Goal: Task Accomplishment & Management: Use online tool/utility

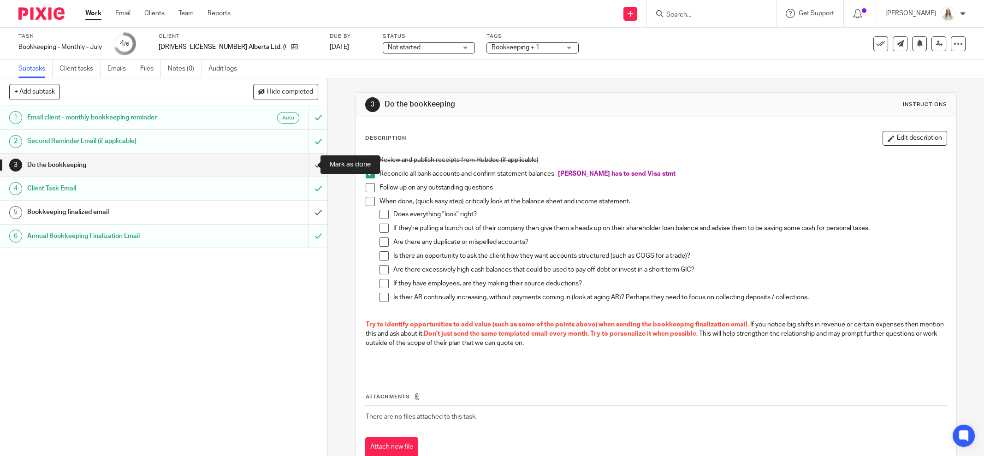
drag, startPoint x: 308, startPoint y: 166, endPoint x: 407, endPoint y: 190, distance: 101.5
click at [308, 166] on input "submit" at bounding box center [163, 165] width 327 height 23
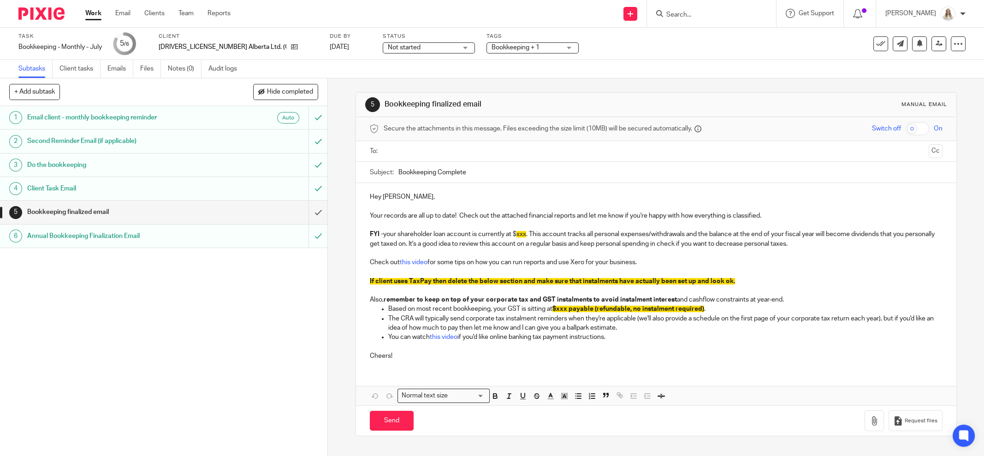
click at [724, 307] on p "Based on most recent bookkeeping, your GST is sitting at $xxx payable (refundab…" at bounding box center [665, 308] width 554 height 9
click at [629, 337] on p "You can watch this video if you'd like online banking tax payment instructions." at bounding box center [665, 336] width 554 height 9
drag, startPoint x: 620, startPoint y: 335, endPoint x: 380, endPoint y: 316, distance: 241.4
click at [380, 316] on ul "Based on most recent bookkeeping, your GST is sitting at $xxx payable (refundab…" at bounding box center [656, 322] width 573 height 37
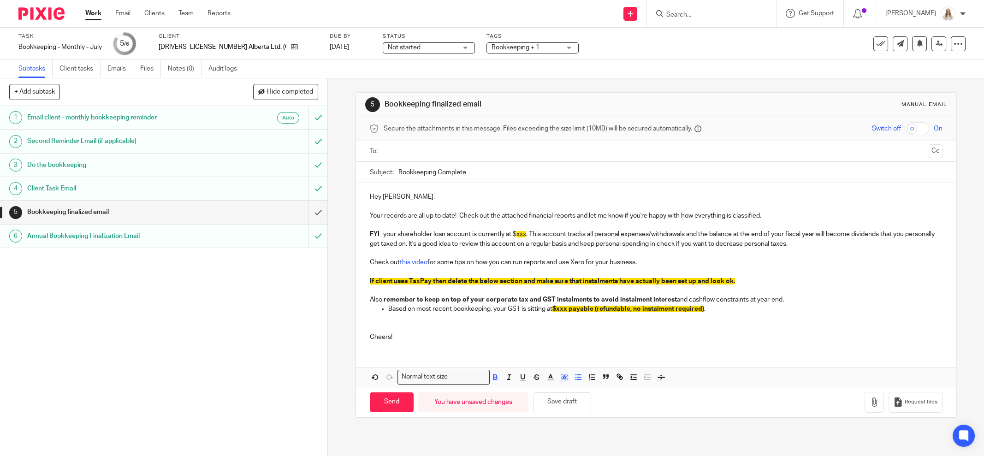
drag, startPoint x: 713, startPoint y: 308, endPoint x: 681, endPoint y: 308, distance: 32.3
click at [681, 308] on p "Based on most recent bookkeeping, your GST is sitting at $xxx payable (refundab…" at bounding box center [665, 308] width 554 height 9
click at [727, 311] on p "Based on most recent bookkeeping, your GST is sitting at $xxx payable (refundab…" at bounding box center [665, 308] width 554 height 9
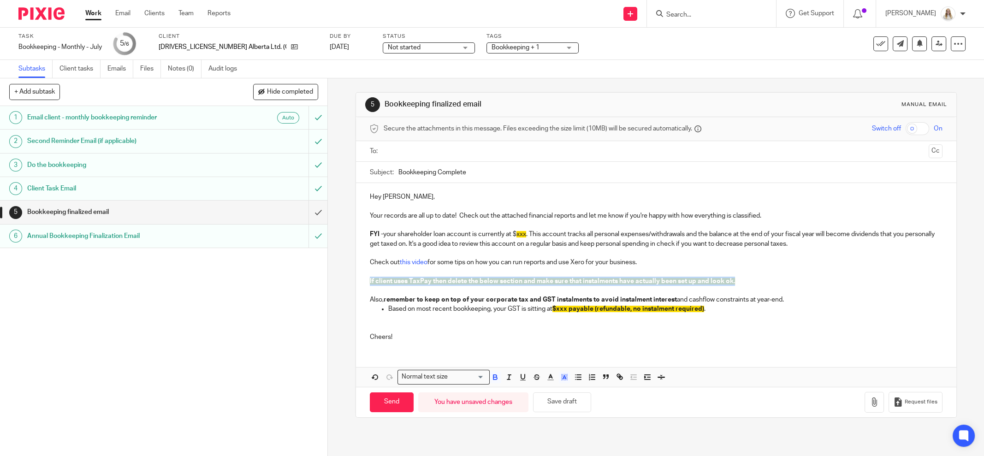
drag, startPoint x: 743, startPoint y: 278, endPoint x: 347, endPoint y: 277, distance: 396.0
click at [340, 281] on div "5 Bookkeeping finalized email Manual email Secure the attachments in this messa…" at bounding box center [656, 267] width 656 height 378
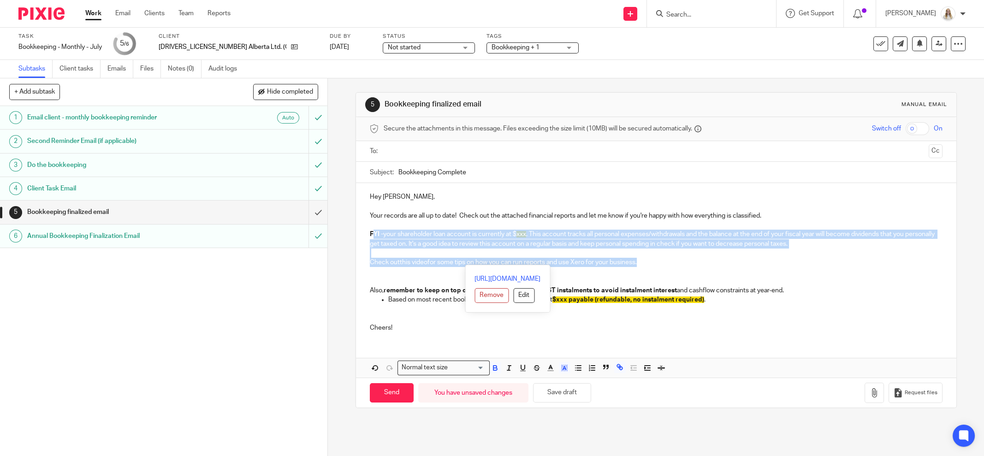
drag, startPoint x: 650, startPoint y: 258, endPoint x: 369, endPoint y: 230, distance: 281.6
click at [369, 230] on div "Hey Nelson, Your records are all up to date! Check out the attached financial r…" at bounding box center [656, 261] width 600 height 156
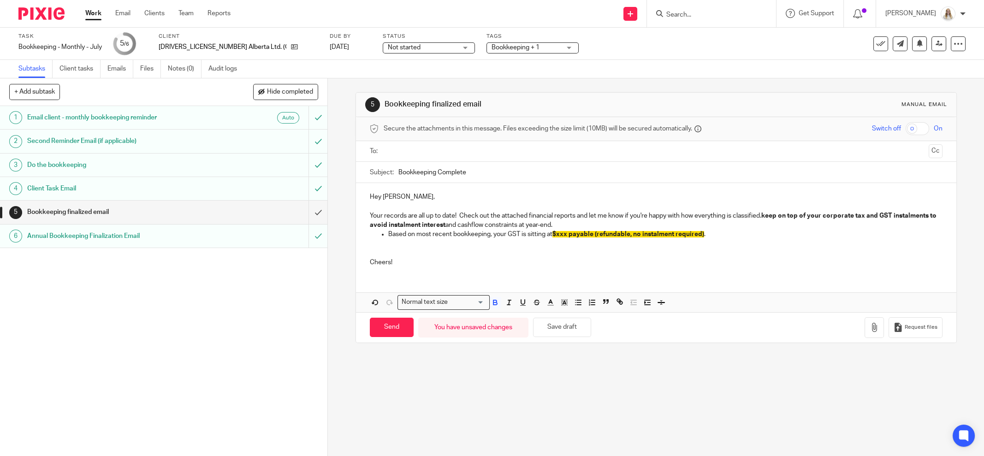
drag, startPoint x: 603, startPoint y: 223, endPoint x: 762, endPoint y: 213, distance: 159.8
click at [762, 213] on p "Your records are all up to date! Check out the attached financial reports and l…" at bounding box center [656, 220] width 573 height 19
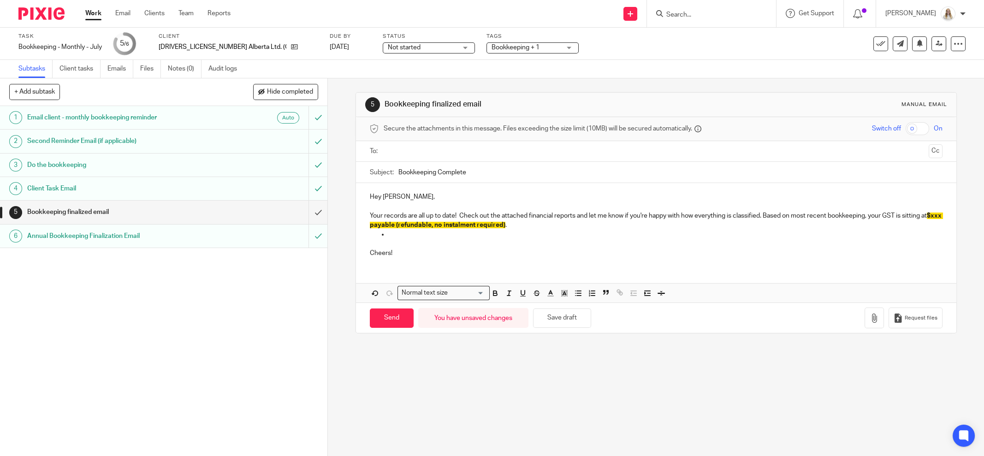
click at [443, 239] on p "Cheers!" at bounding box center [656, 248] width 573 height 19
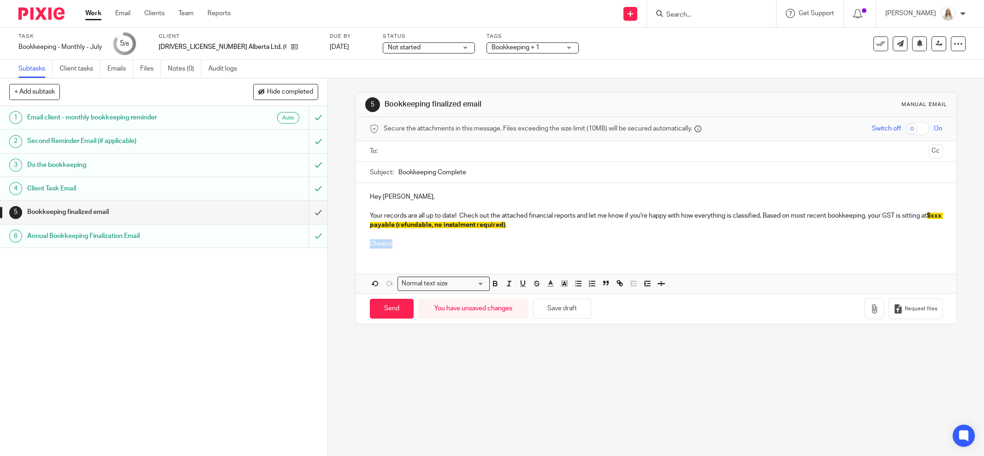
drag, startPoint x: 414, startPoint y: 240, endPoint x: 365, endPoint y: 244, distance: 50.0
click at [370, 244] on p "Cheers!" at bounding box center [656, 239] width 573 height 19
click at [503, 165] on input "Bookkeeping Complete" at bounding box center [670, 172] width 544 height 21
click at [398, 168] on input "Bookkeeping Complete" at bounding box center [670, 172] width 544 height 21
type input "July Bookkeeping Complete"
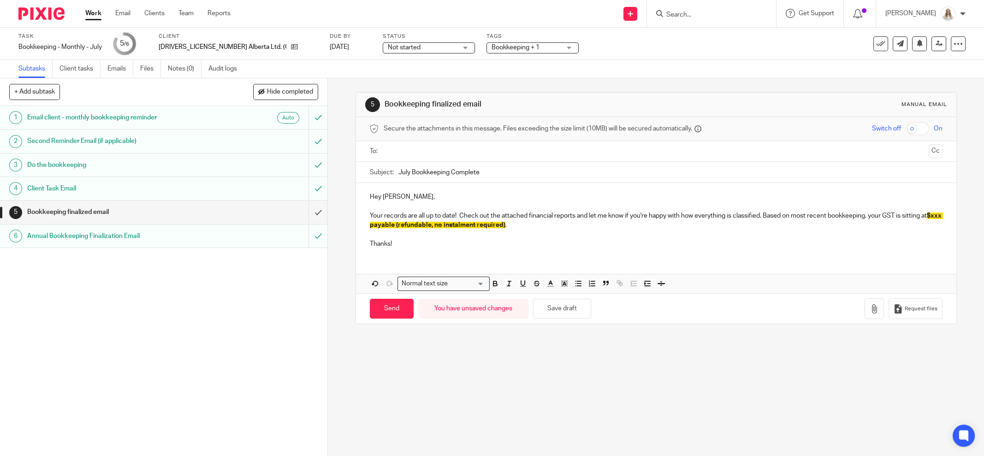
click at [461, 224] on span "$xxx payable (refundable, no instalment required)" at bounding box center [656, 221] width 573 height 16
drag, startPoint x: 386, startPoint y: 221, endPoint x: 376, endPoint y: 221, distance: 9.7
click at [376, 221] on span "$xxx payable (refundable, no instalment required)" at bounding box center [656, 221] width 573 height 16
drag, startPoint x: 547, startPoint y: 228, endPoint x: 363, endPoint y: 222, distance: 184.0
click at [365, 223] on div "Hey Nelson, Your records are all up to date! Check out the attached financial r…" at bounding box center [656, 219] width 600 height 72
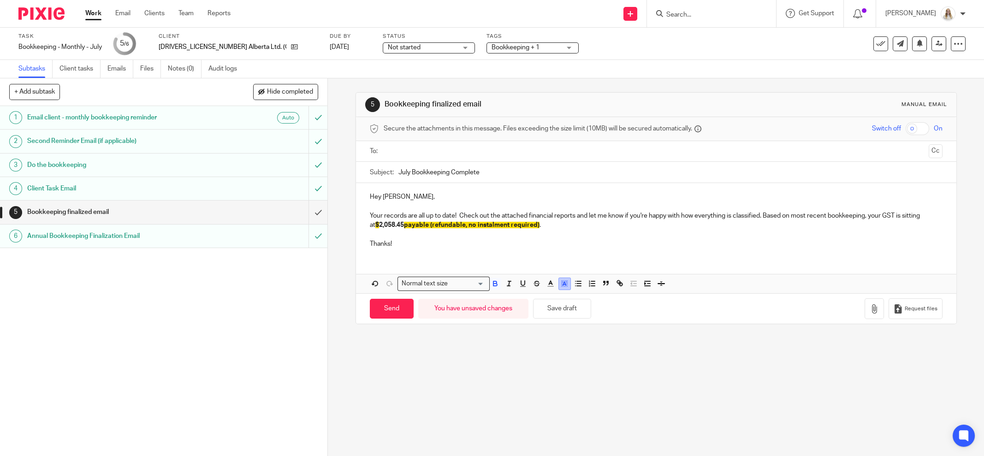
click at [563, 282] on polyline "button" at bounding box center [564, 284] width 3 height 4
click at [541, 292] on li "color:#FFFFFF" at bounding box center [544, 295] width 7 height 7
click at [566, 213] on p "Your records are all up to date! Check out the attached financial reports and l…" at bounding box center [656, 220] width 573 height 19
drag, startPoint x: 537, startPoint y: 225, endPoint x: 429, endPoint y: 224, distance: 108.3
click at [429, 225] on strong "$2,058.45 payable (refundable, no instalment required)" at bounding box center [457, 225] width 165 height 6
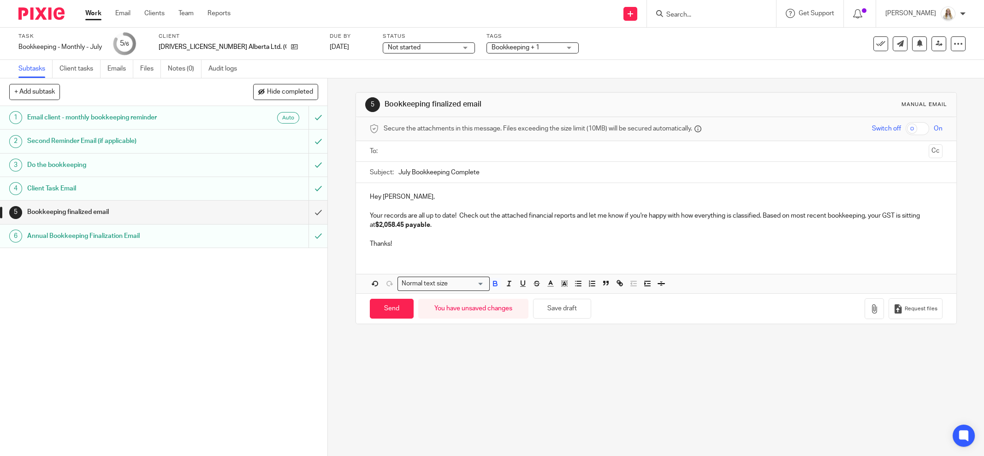
drag, startPoint x: 388, startPoint y: 219, endPoint x: 364, endPoint y: 213, distance: 24.6
click at [365, 218] on div "Hey Nelson, Your records are all up to date! Check out the attached financial r…" at bounding box center [656, 219] width 600 height 72
click at [493, 281] on icon "button" at bounding box center [494, 282] width 3 height 2
click at [466, 236] on p "Thanks!" at bounding box center [656, 239] width 573 height 19
drag, startPoint x: 470, startPoint y: 226, endPoint x: 476, endPoint y: 226, distance: 6.0
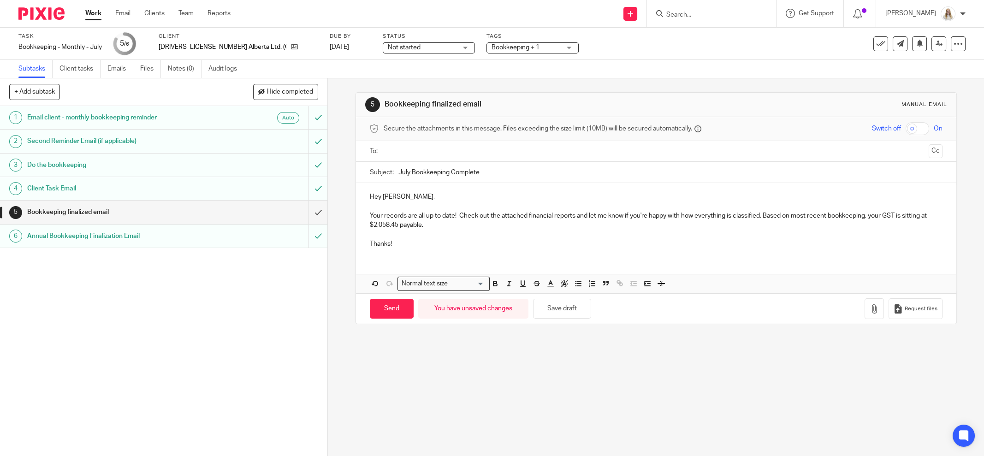
click at [470, 226] on p "Your records are all up to date! Check out the attached financial reports and l…" at bounding box center [656, 220] width 573 height 19
click at [570, 306] on button "Save draft" at bounding box center [562, 309] width 58 height 20
click at [717, 53] on div "Task Bookkeeping - Monthly - July Save Bookkeeping - Monthly - July 5 /6 Client…" at bounding box center [412, 44] width 789 height 22
drag, startPoint x: 418, startPoint y: 244, endPoint x: 343, endPoint y: 189, distance: 93.3
click at [343, 189] on div "5 Bookkeeping finalized email Manual email Secure the attachments in this messa…" at bounding box center [656, 267] width 656 height 378
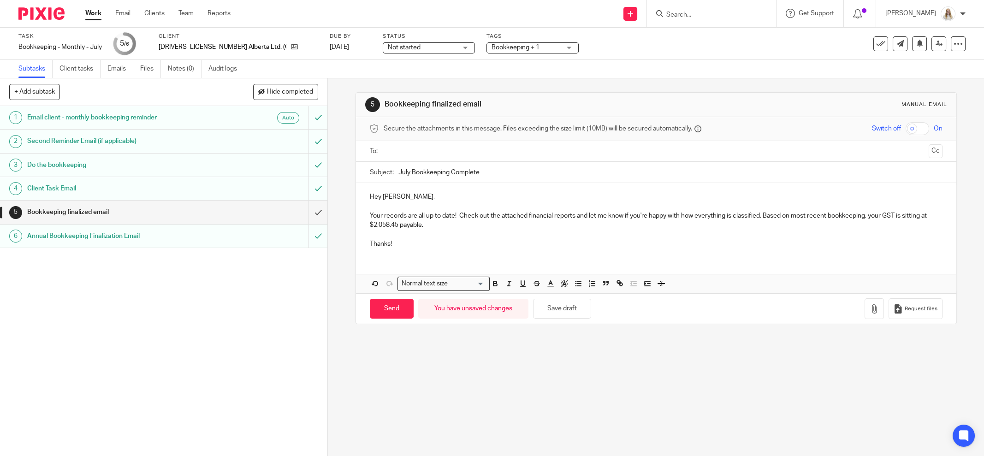
copy div "Hey Nelson, Your records are all up to date! Check out the attached financial r…"
drag, startPoint x: 543, startPoint y: 391, endPoint x: 311, endPoint y: 363, distance: 234.1
click at [543, 389] on div "5 Bookkeeping finalized email Manual email Secure the attachments in this messa…" at bounding box center [656, 267] width 656 height 378
click at [492, 174] on input "July Bookkeeping Complete" at bounding box center [670, 172] width 544 height 21
drag, startPoint x: 429, startPoint y: 174, endPoint x: 383, endPoint y: 172, distance: 45.7
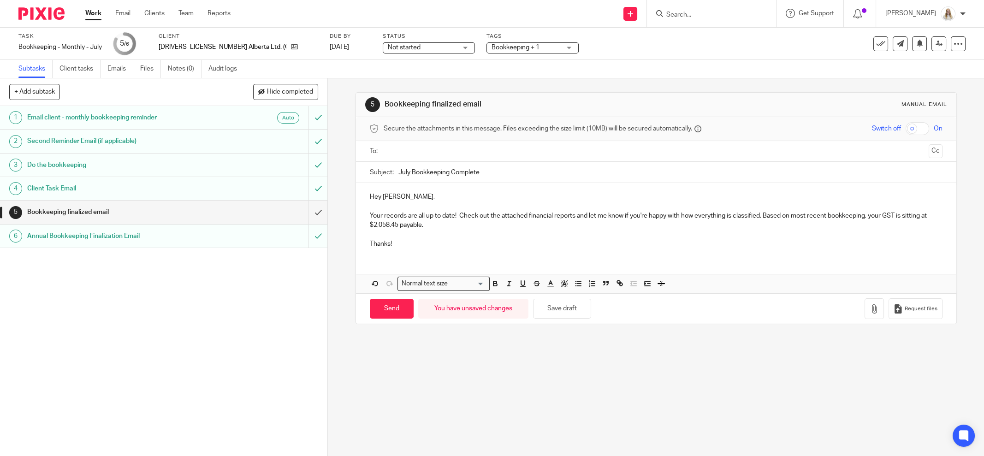
click at [383, 172] on div "Subject: July Bookkeeping Complete" at bounding box center [656, 172] width 573 height 21
drag, startPoint x: 599, startPoint y: 407, endPoint x: 597, endPoint y: 390, distance: 17.2
click at [599, 407] on div "5 Bookkeeping finalized email Manual email Secure the attachments in this messa…" at bounding box center [656, 267] width 656 height 378
drag, startPoint x: 564, startPoint y: 307, endPoint x: 558, endPoint y: 310, distance: 6.8
click at [564, 307] on button "Save draft" at bounding box center [562, 309] width 58 height 20
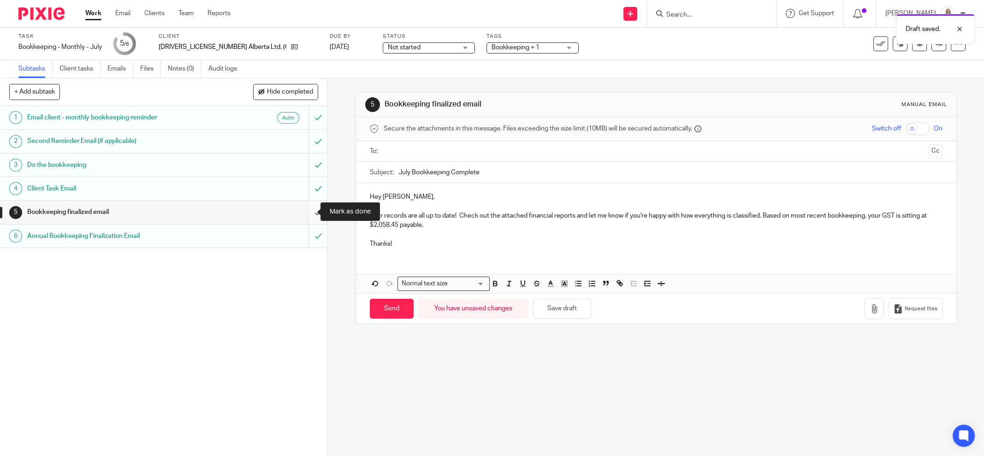
click at [306, 210] on input "submit" at bounding box center [163, 212] width 327 height 23
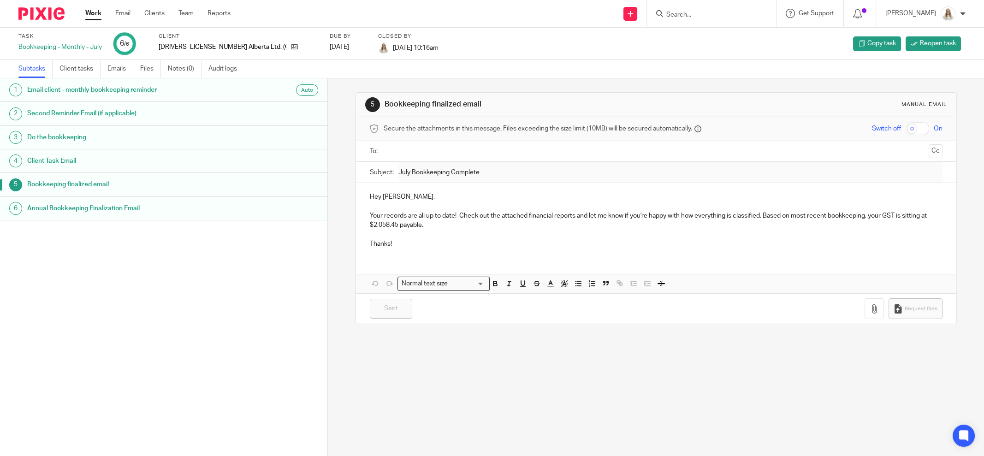
click at [378, 243] on p "Thanks!" at bounding box center [656, 239] width 573 height 19
drag, startPoint x: 384, startPoint y: 242, endPoint x: 362, endPoint y: 243, distance: 22.2
click at [362, 243] on div "Hey [PERSON_NAME], Your records are all up to date! Check out the attached fina…" at bounding box center [656, 219] width 600 height 72
drag, startPoint x: 402, startPoint y: 242, endPoint x: 351, endPoint y: 241, distance: 51.2
click at [351, 241] on div "5 Bookkeeping finalized email Manual email Secure the attachments in this messa…" at bounding box center [656, 267] width 656 height 378
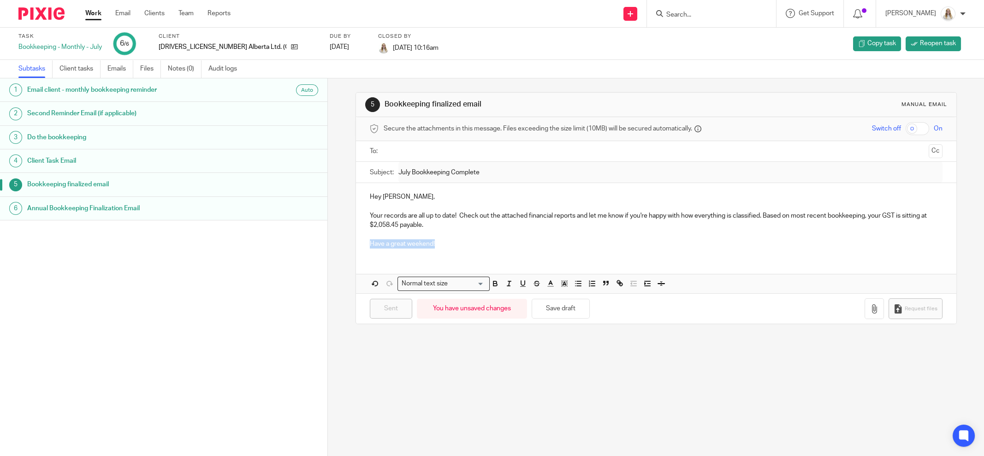
copy p "Have a great weekend!"
click at [501, 384] on div "5 Bookkeeping finalized email Manual email Secure the attachments in this messa…" at bounding box center [656, 267] width 656 height 378
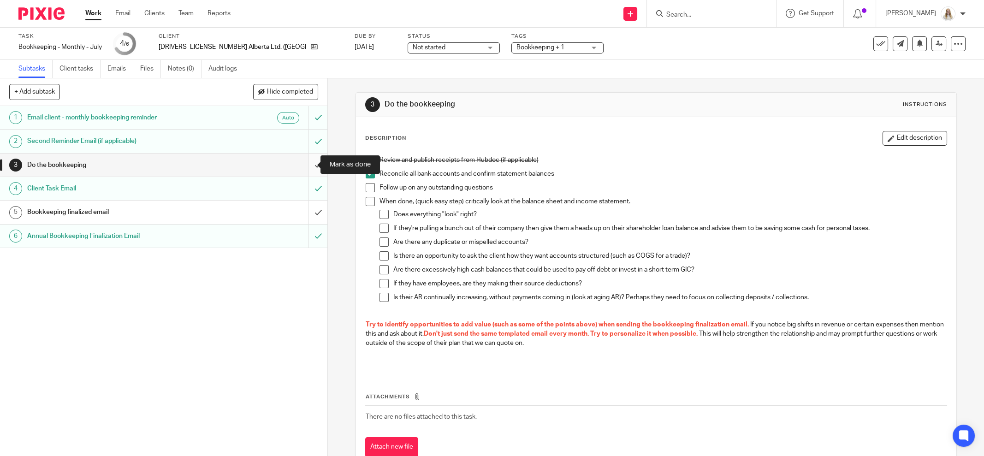
click at [308, 165] on input "submit" at bounding box center [163, 165] width 327 height 23
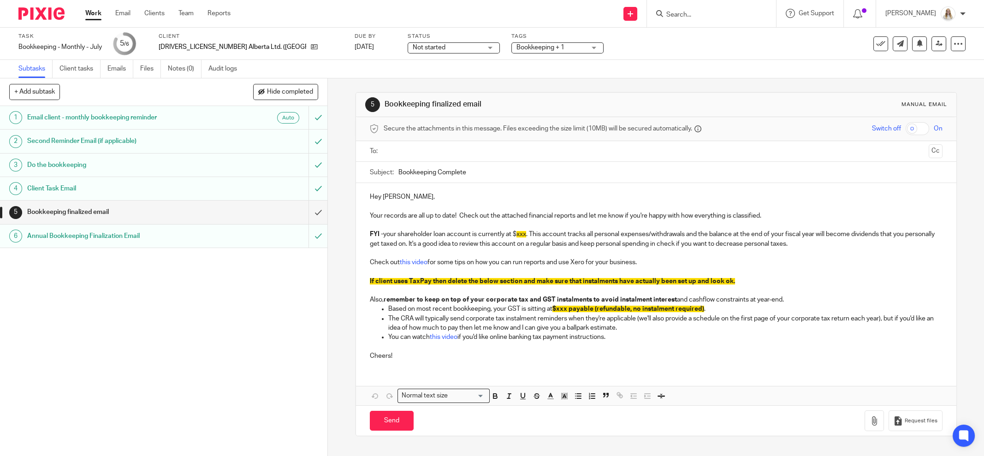
click at [380, 174] on div "Subject: Bookkeeping Complete" at bounding box center [656, 172] width 573 height 21
click at [310, 214] on input "submit" at bounding box center [163, 212] width 327 height 23
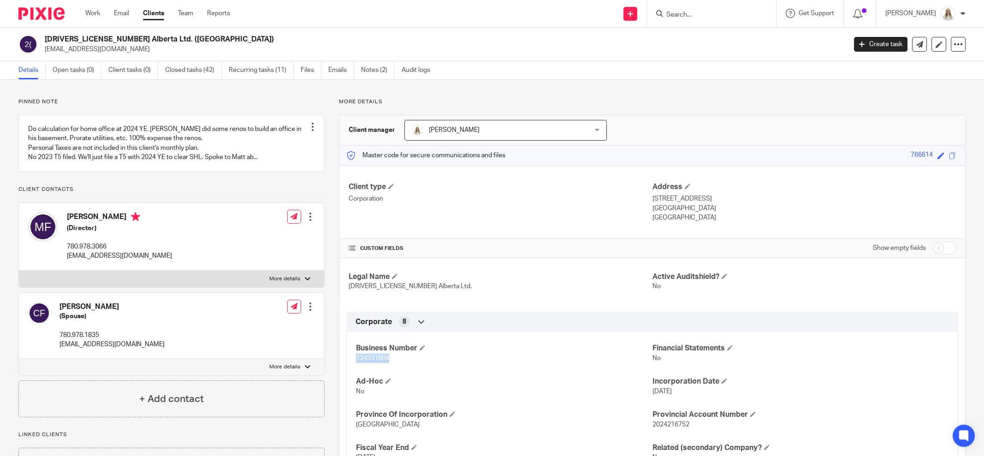
drag, startPoint x: 391, startPoint y: 357, endPoint x: 348, endPoint y: 354, distance: 43.0
click at [348, 354] on div "Business Number 734331804 Financial Statements No Ad-Hoc No Incorporation Date …" at bounding box center [652, 399] width 612 height 149
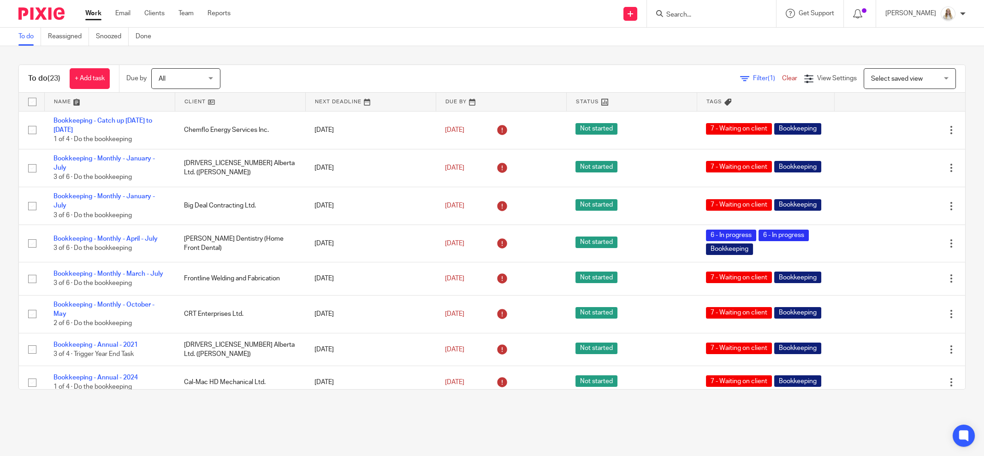
drag, startPoint x: 77, startPoint y: 100, endPoint x: 115, endPoint y: 82, distance: 42.5
click at [77, 100] on link at bounding box center [110, 102] width 130 height 18
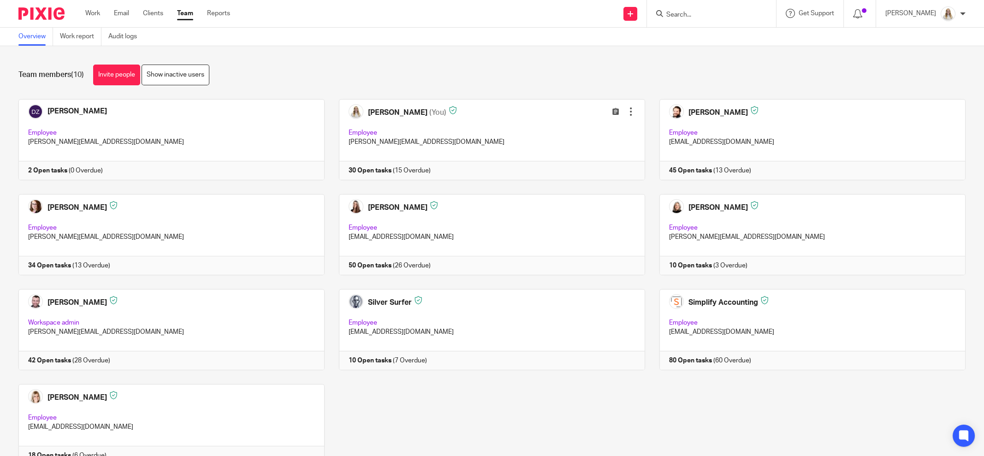
scroll to position [39, 0]
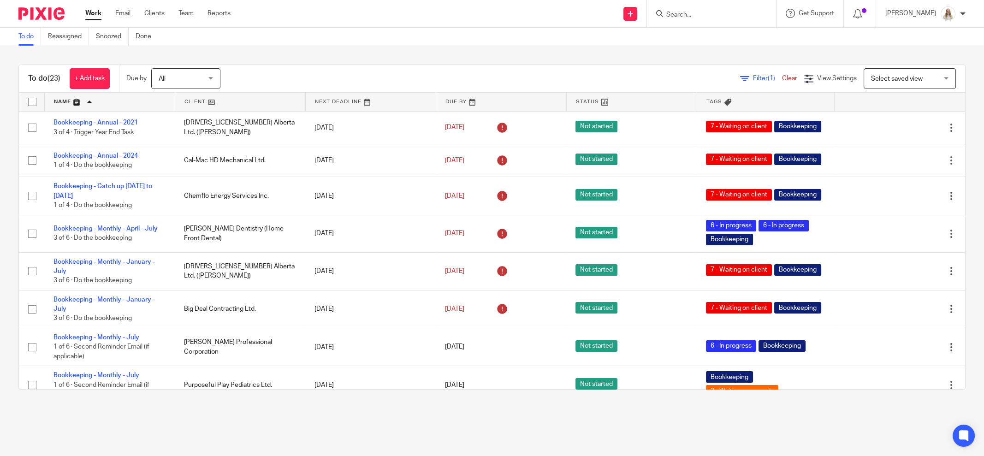
click at [415, 51] on div "To do (23) + Add task Due by All All [DATE] [DATE] This week Next week This mon…" at bounding box center [492, 227] width 984 height 362
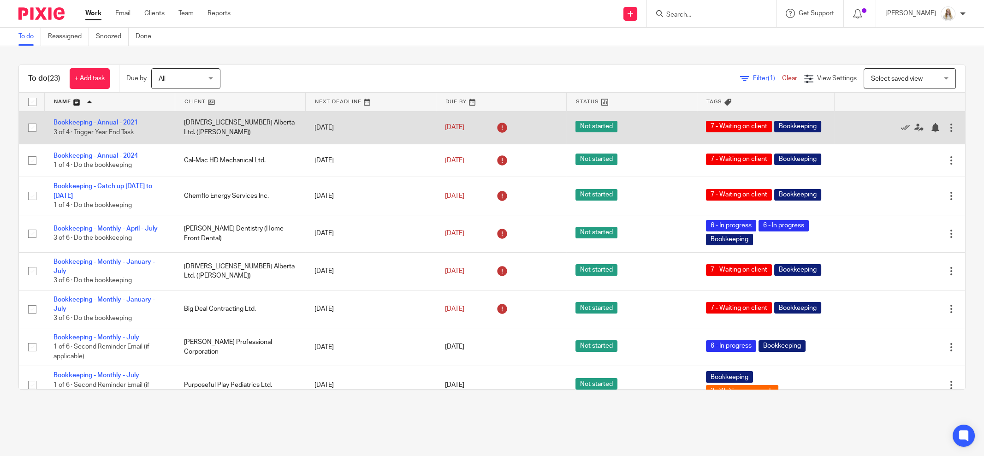
drag, startPoint x: 414, startPoint y: 25, endPoint x: 200, endPoint y: 135, distance: 241.0
click at [414, 25] on div "Send new email Create task Add client Request signature Get Support Contact via…" at bounding box center [613, 13] width 739 height 27
